Goal: Task Accomplishment & Management: Complete application form

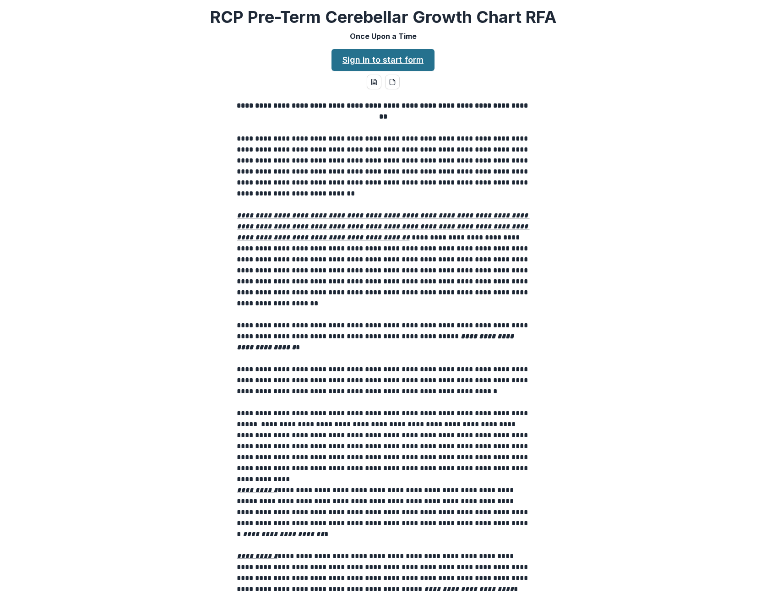
click at [388, 52] on link "Sign in to start form" at bounding box center [383, 60] width 103 height 22
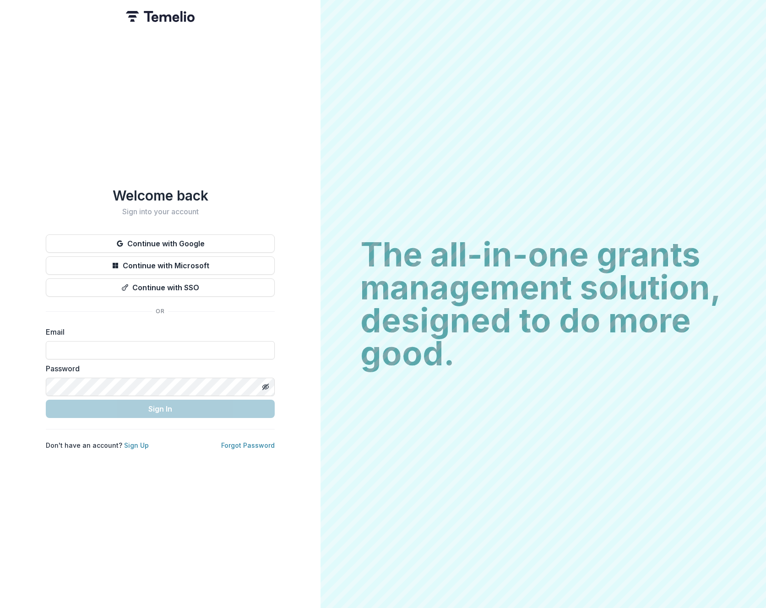
type input "**********"
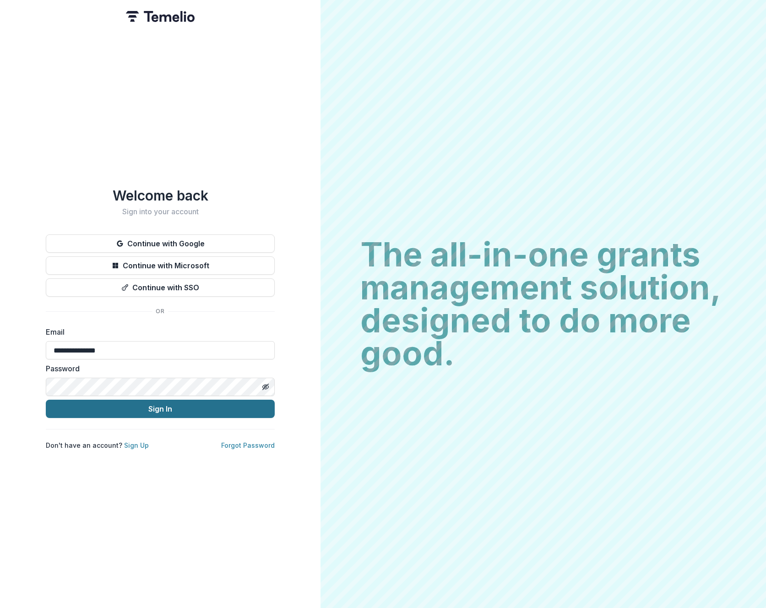
click at [160, 405] on button "Sign In" at bounding box center [160, 409] width 229 height 18
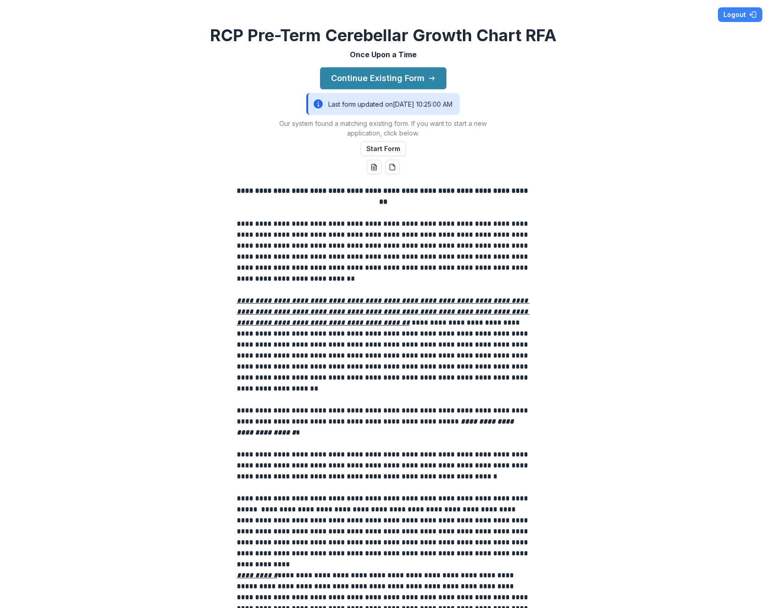
click at [526, 108] on div "**********" at bounding box center [383, 304] width 766 height 608
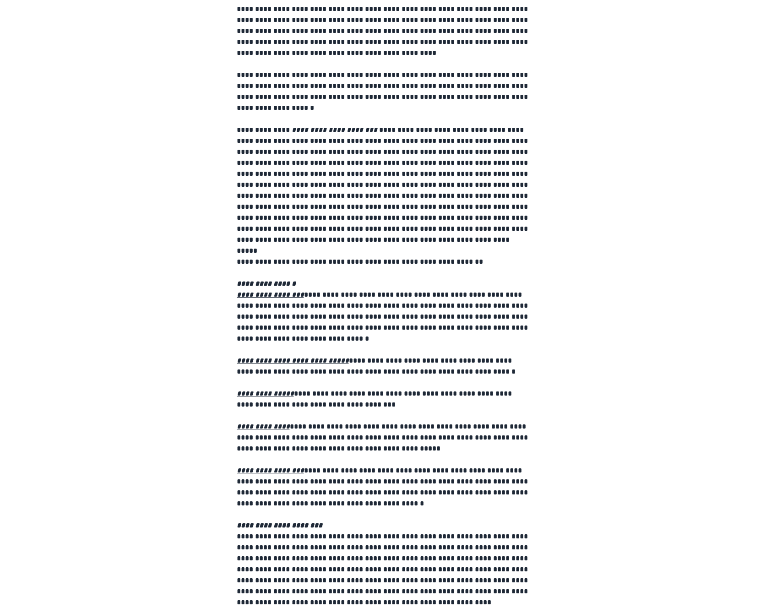
scroll to position [699, 0]
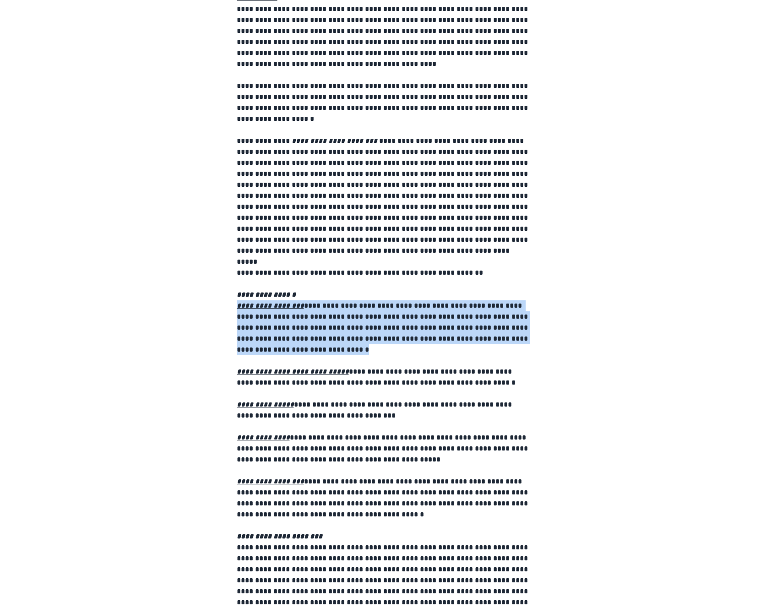
drag, startPoint x: 430, startPoint y: 346, endPoint x: 185, endPoint y: 303, distance: 249.4
click at [185, 303] on div "**********" at bounding box center [383, 114] width 759 height 1268
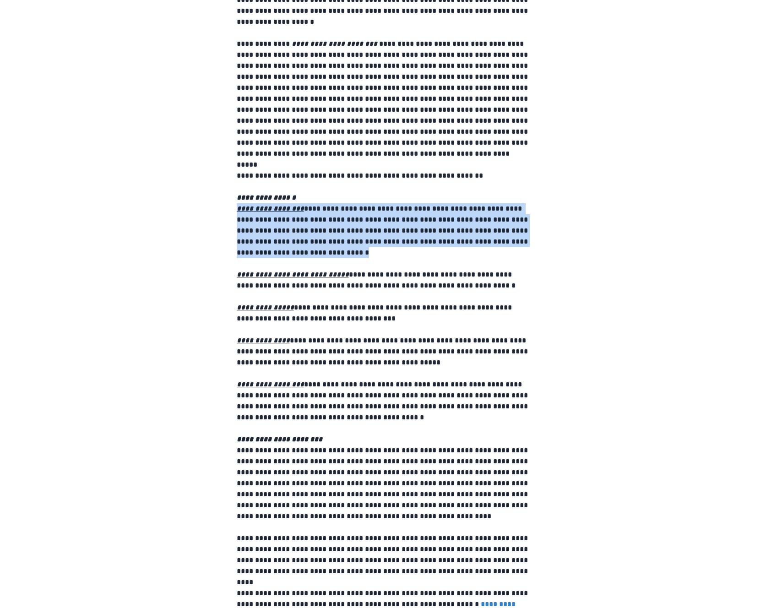
scroll to position [845, 0]
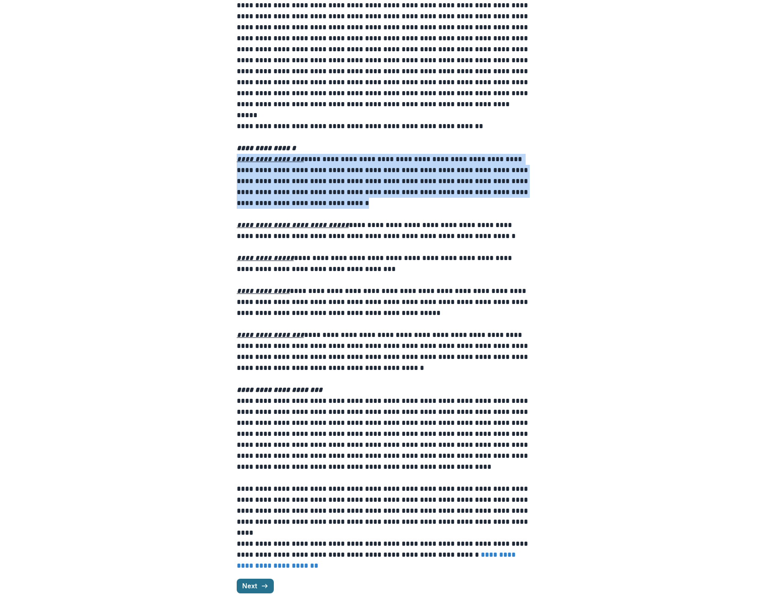
click at [261, 589] on icon "button" at bounding box center [264, 586] width 7 height 7
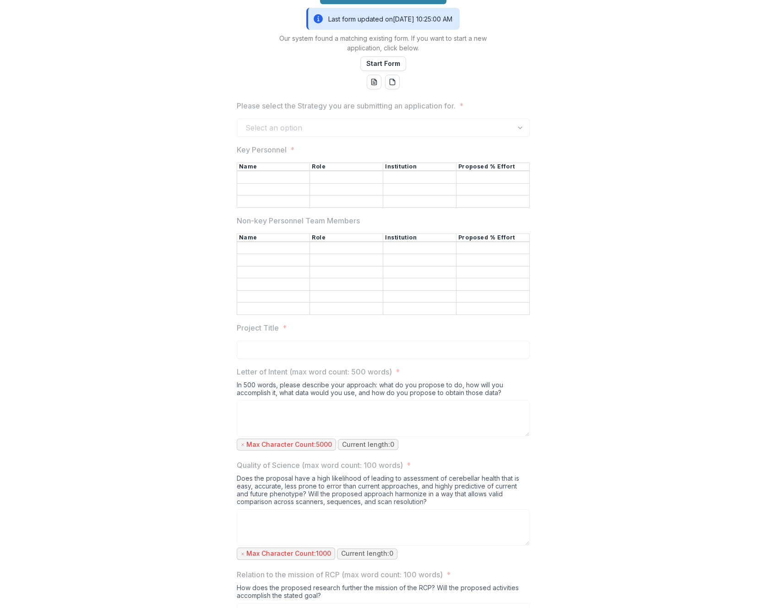
scroll to position [0, 0]
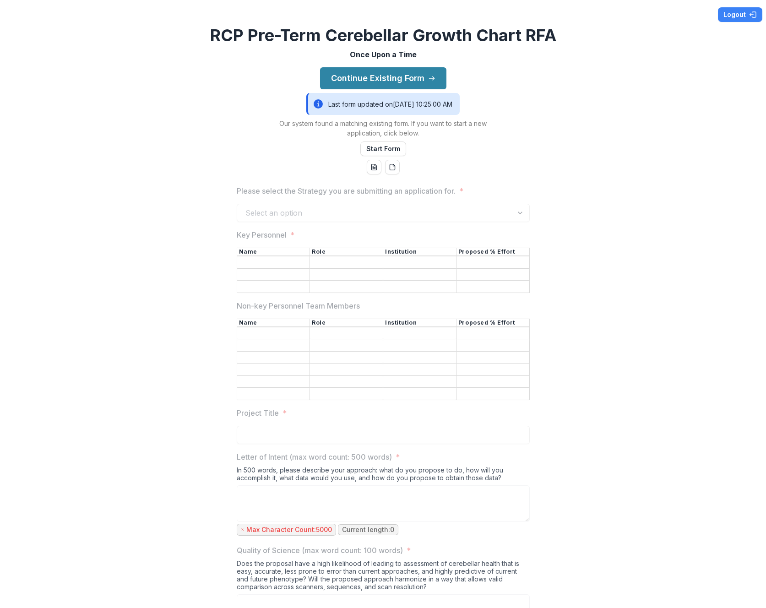
click at [292, 236] on span "*" at bounding box center [292, 235] width 4 height 11
click at [601, 77] on div "Logout RCP Pre-Term Cerebellar Growth Chart RFA Once Upon a Time Continue Exist…" at bounding box center [383, 304] width 766 height 608
click at [424, 81] on button "Continue Existing Form" at bounding box center [383, 78] width 126 height 22
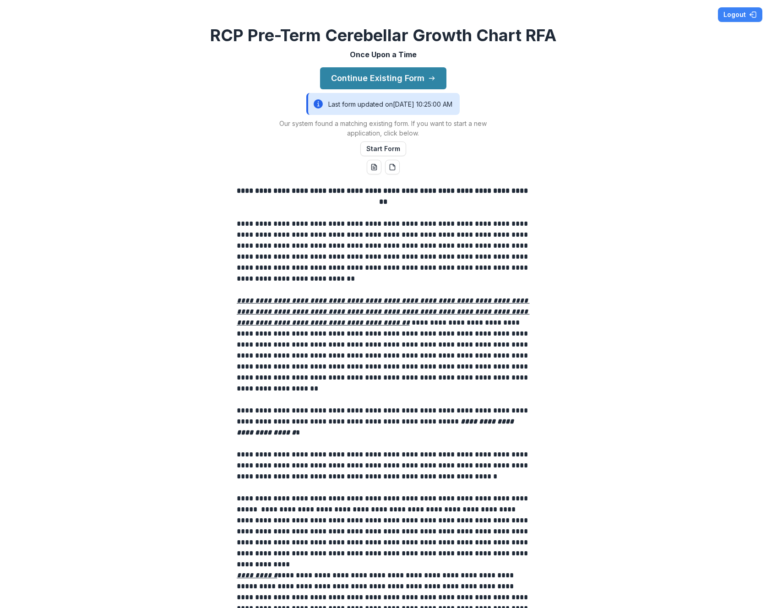
click at [638, 92] on div "**********" at bounding box center [383, 304] width 766 height 608
click at [607, 128] on div "**********" at bounding box center [383, 304] width 766 height 608
click at [412, 74] on button "Continue Existing Form" at bounding box center [383, 78] width 126 height 22
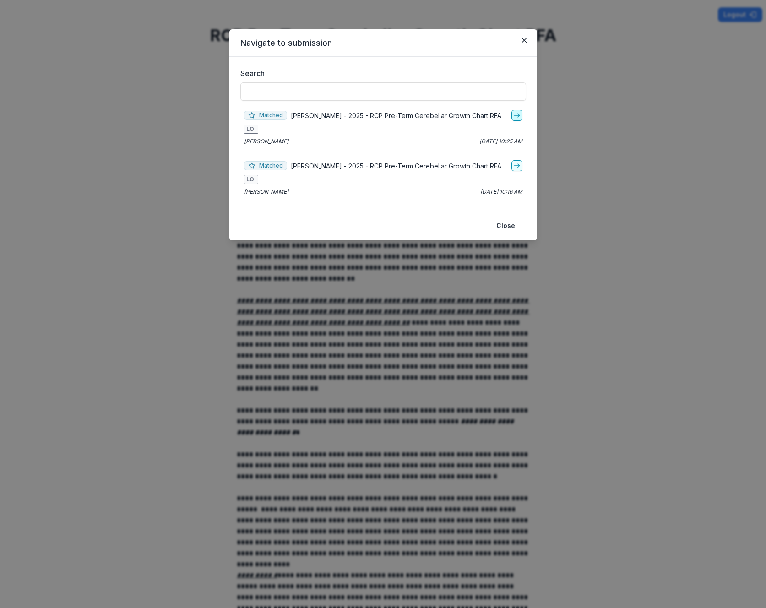
click at [521, 116] on link "go-to" at bounding box center [517, 115] width 11 height 11
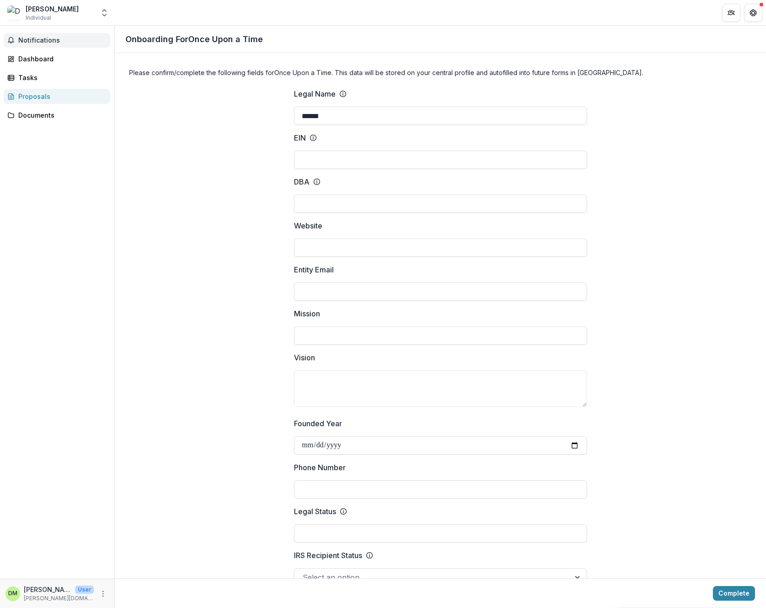
click at [52, 44] on button "Notifications" at bounding box center [57, 40] width 107 height 15
click at [48, 3] on div "Dan Ma Individual Nonprofits Dan Ma Team Settings Settings" at bounding box center [57, 12] width 115 height 25
click at [33, 11] on div "Dan Ma" at bounding box center [52, 9] width 53 height 10
click at [106, 15] on icon "Open entity switcher" at bounding box center [104, 12] width 9 height 9
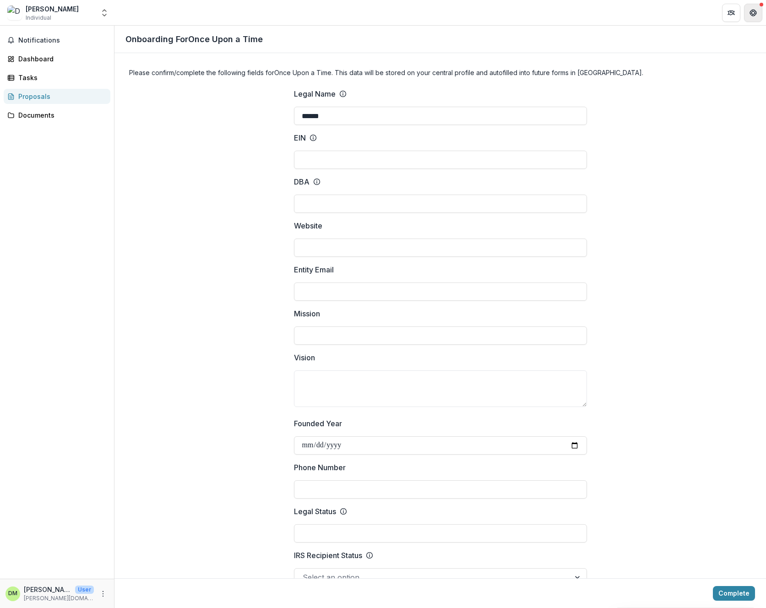
click at [755, 10] on icon "Get Help" at bounding box center [753, 12] width 7 height 7
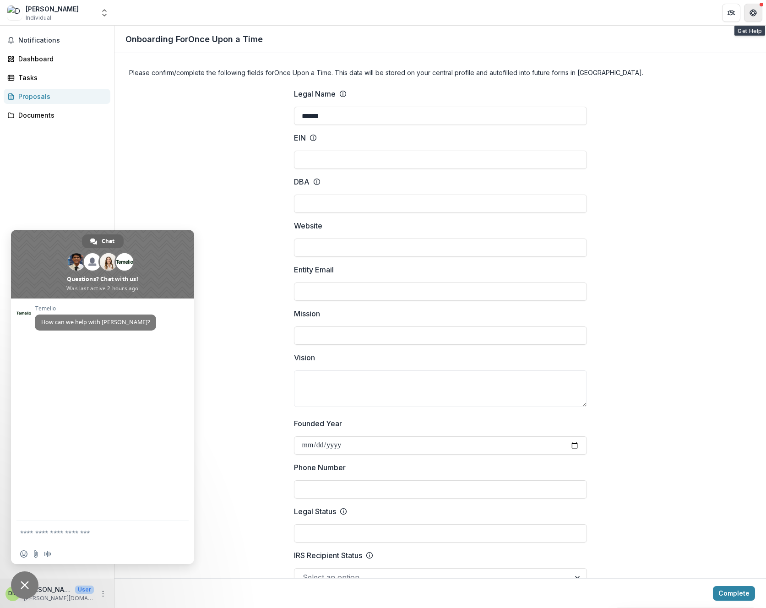
click at [755, 10] on icon "Get Help" at bounding box center [753, 12] width 7 height 7
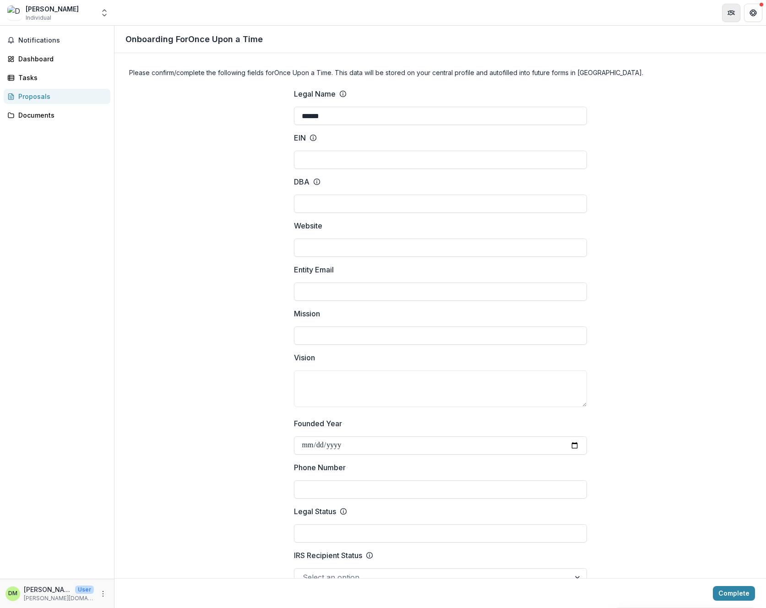
click at [730, 17] on button "Partners" at bounding box center [731, 13] width 18 height 18
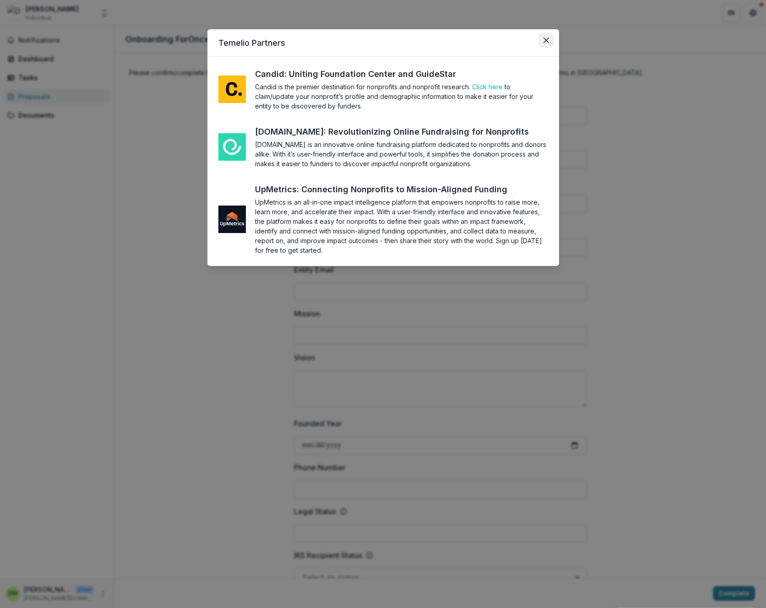
click at [551, 45] on button "Close" at bounding box center [546, 40] width 15 height 15
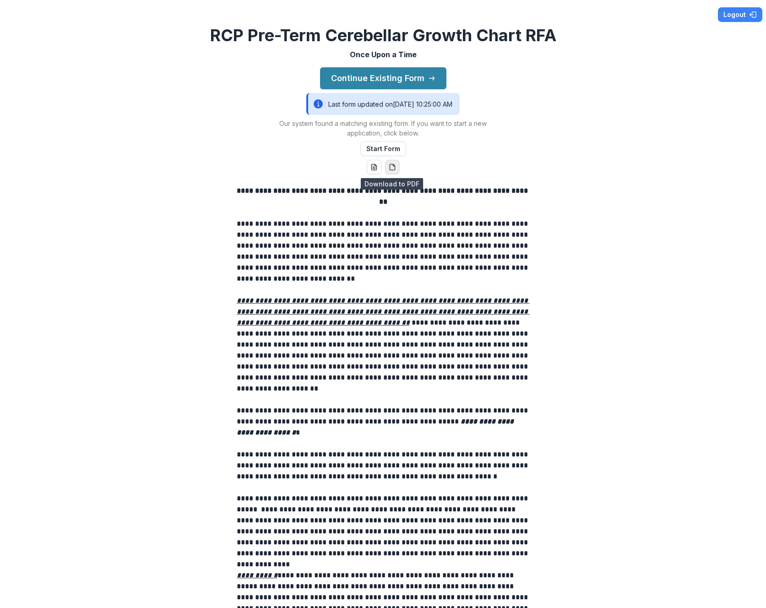
click at [392, 168] on icon "pdf-download" at bounding box center [392, 167] width 7 height 7
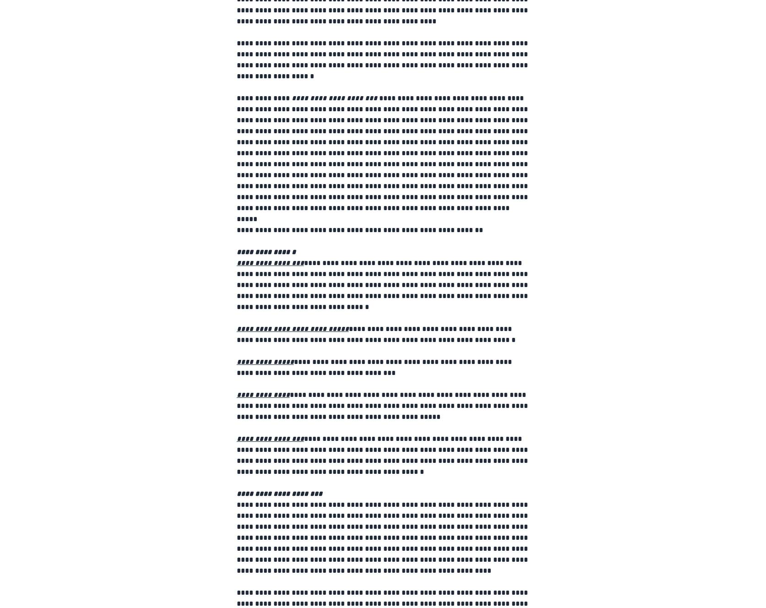
scroll to position [845, 0]
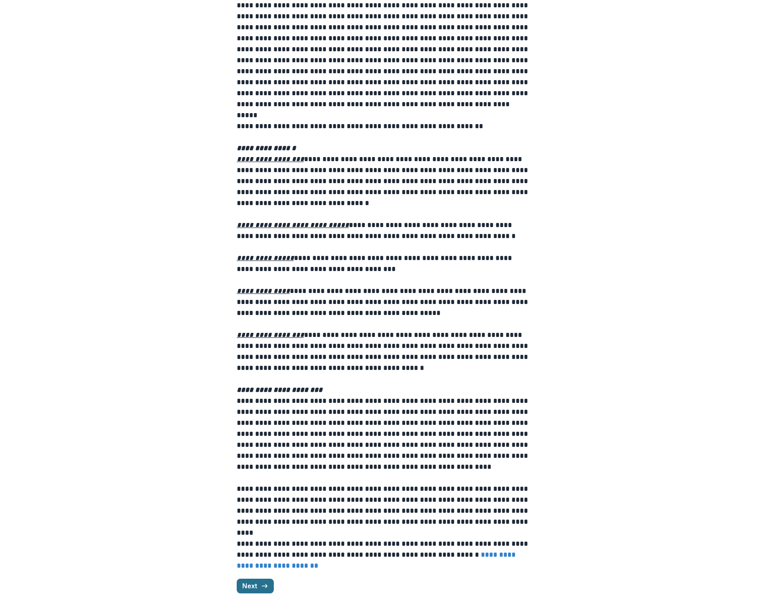
click at [266, 593] on button "Next" at bounding box center [255, 586] width 37 height 15
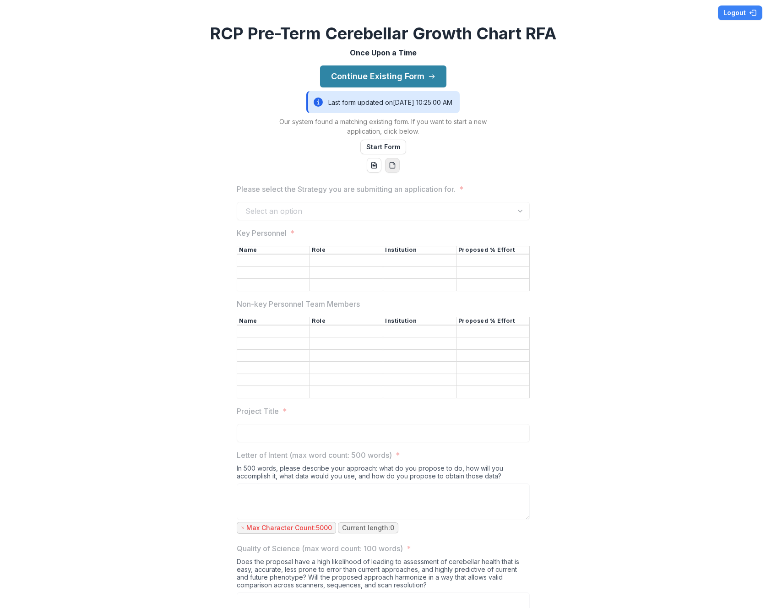
scroll to position [0, 0]
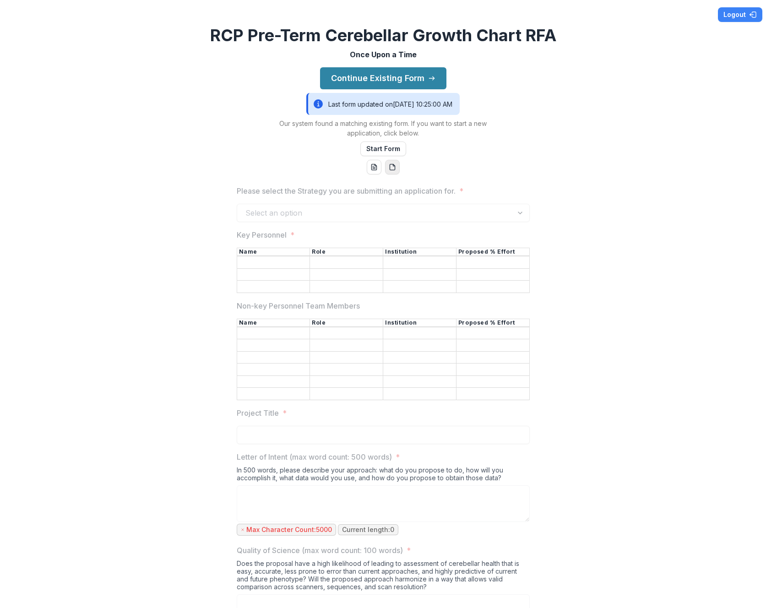
click at [468, 213] on div "Select an option" at bounding box center [383, 213] width 293 height 18
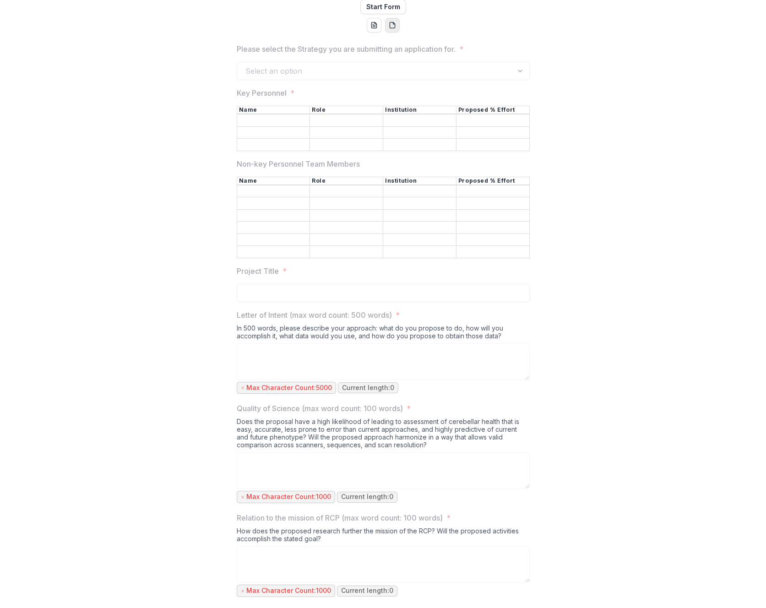
scroll to position [142, 0]
click at [155, 153] on div "Please select the Strategy you are submitting an application for. * Select an o…" at bounding box center [383, 502] width 759 height 933
